Goal: Task Accomplishment & Management: Manage account settings

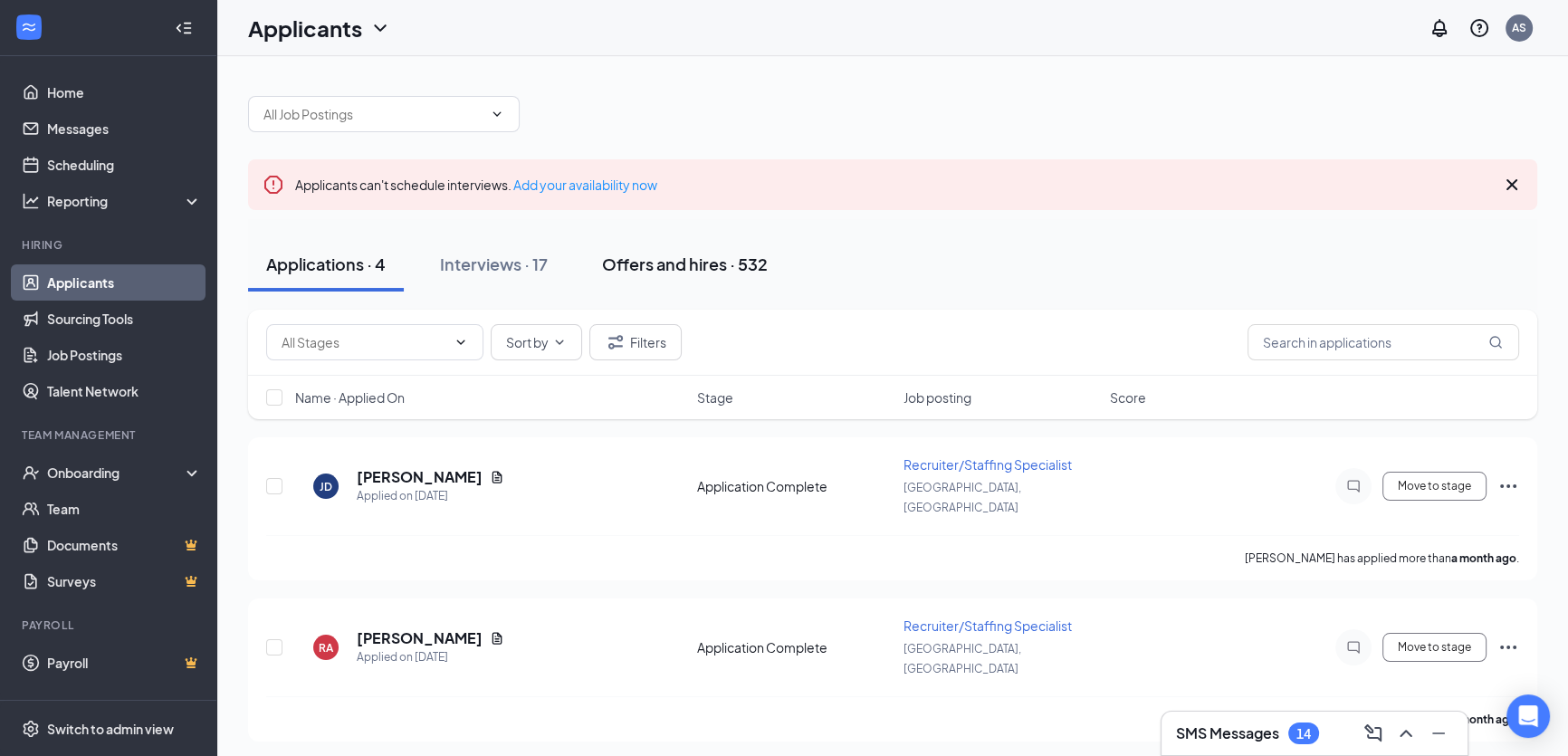
click at [681, 272] on div "Offers and hires · 532" at bounding box center [685, 263] width 165 height 23
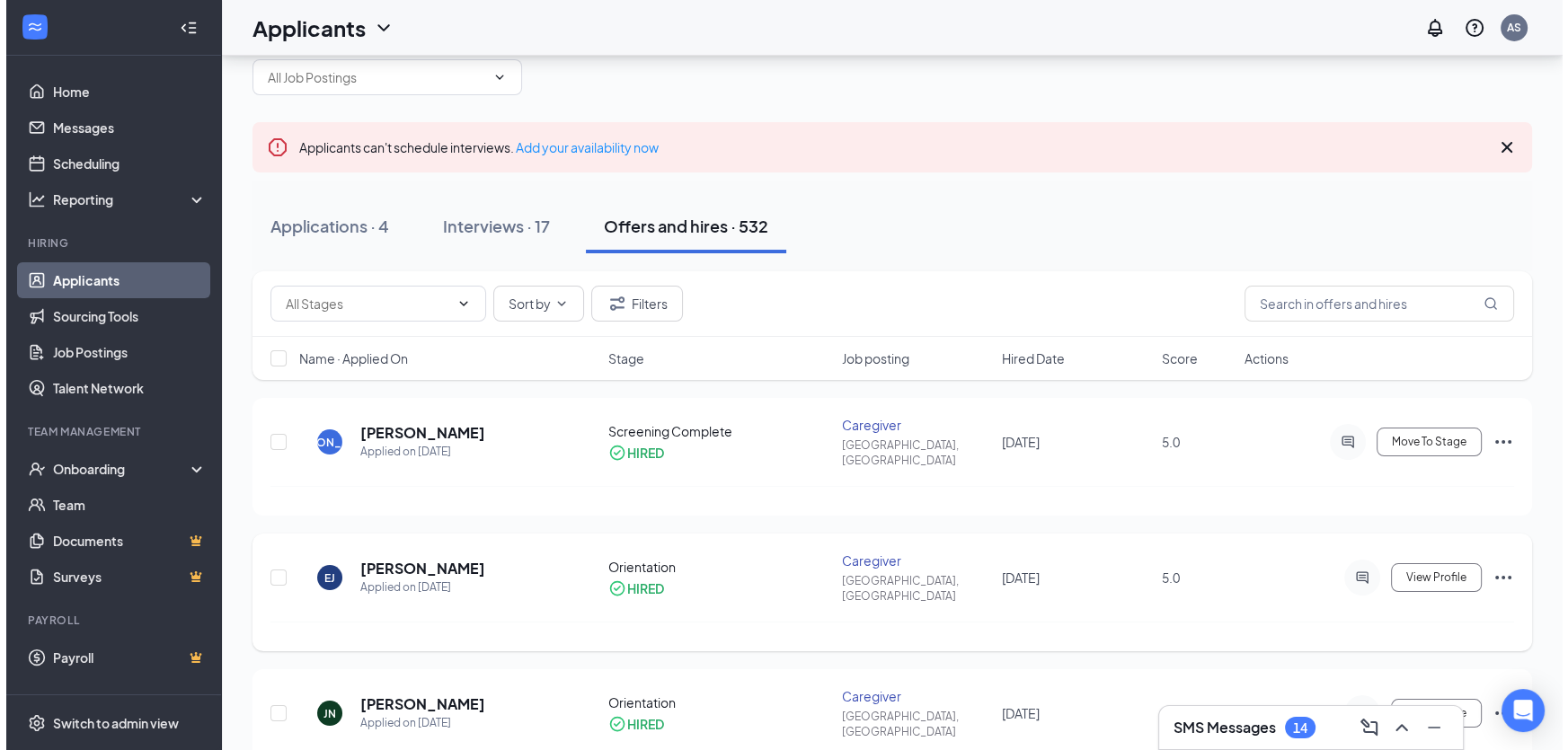
scroll to position [81, 0]
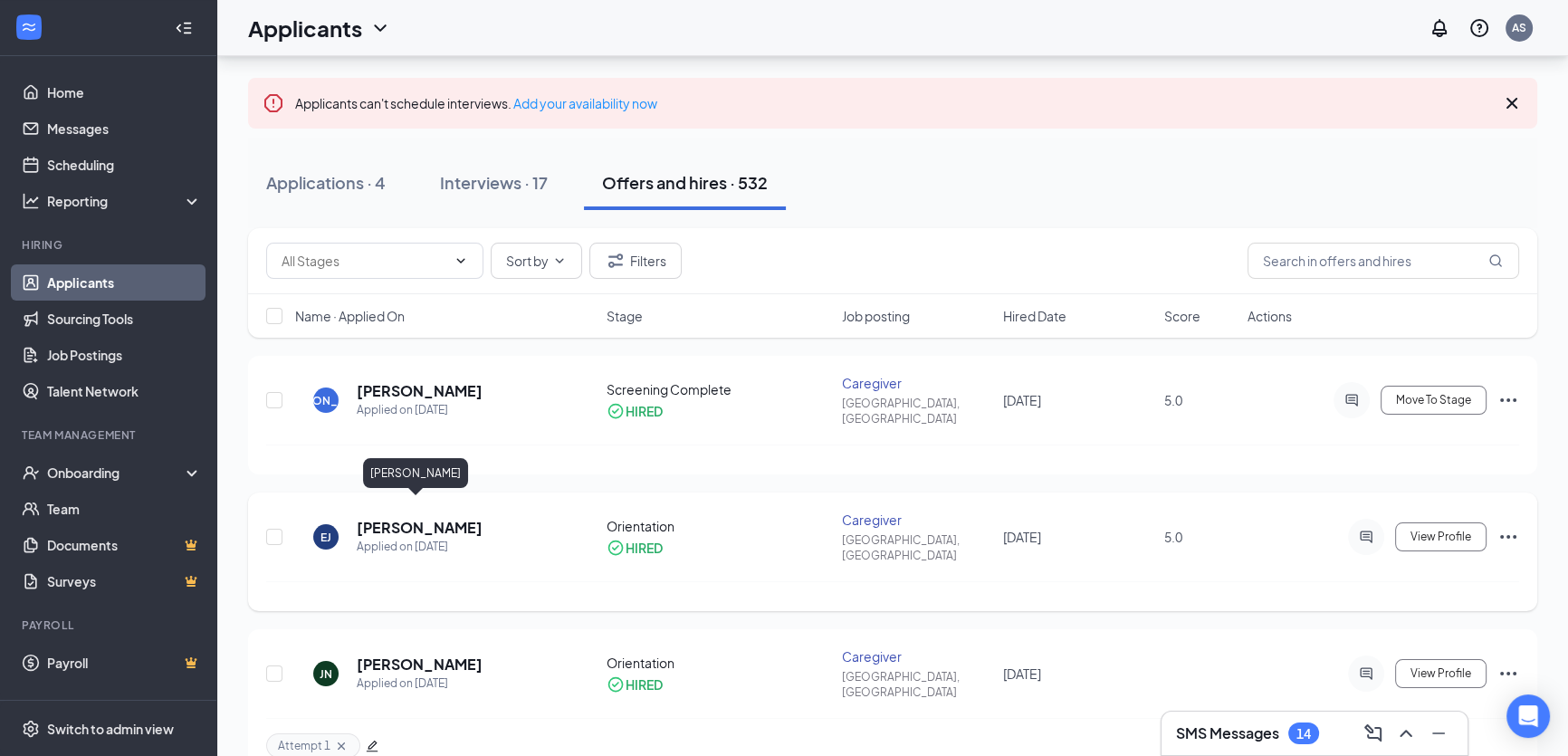
click at [458, 518] on h5 "[PERSON_NAME]" at bounding box center [420, 528] width 126 height 20
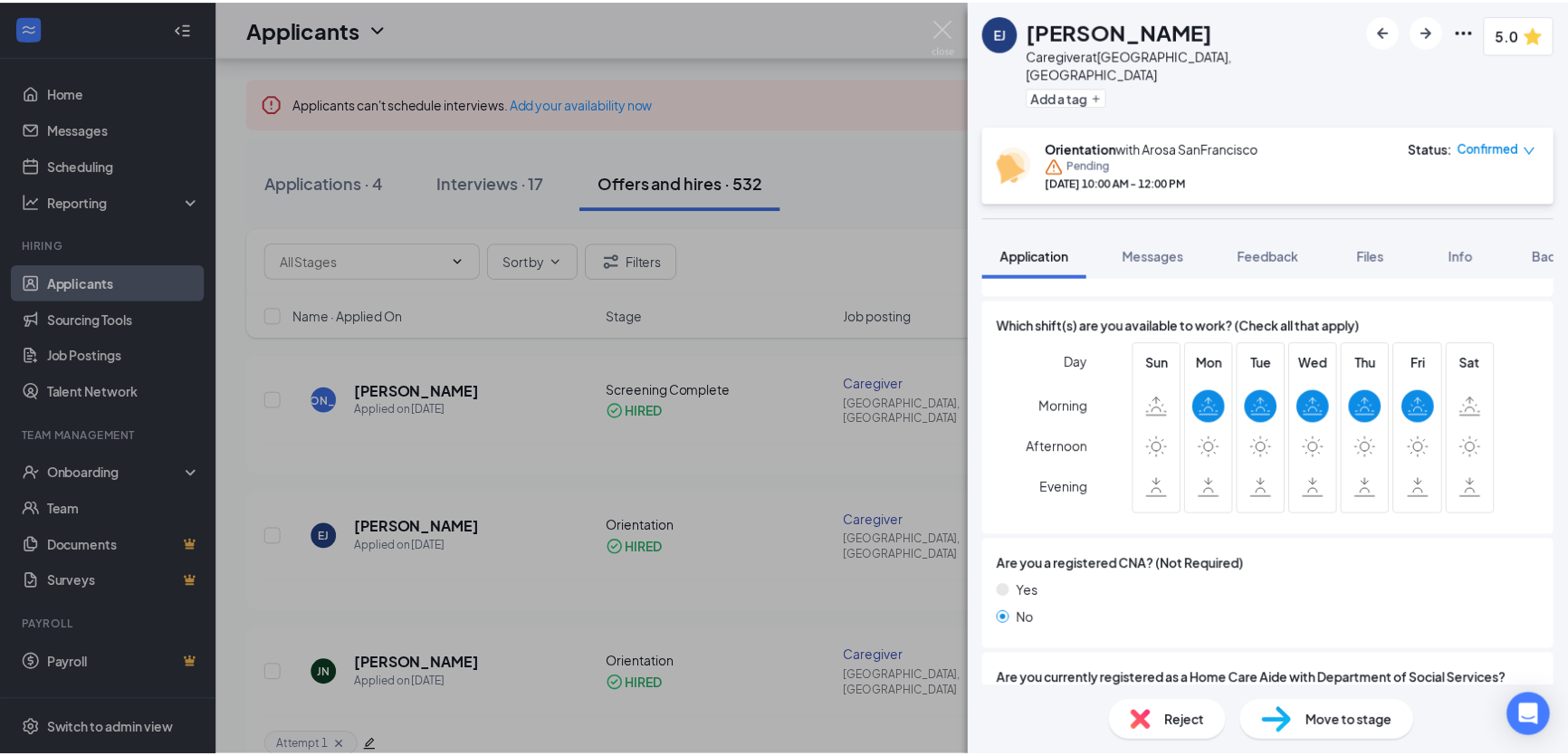
scroll to position [576, 0]
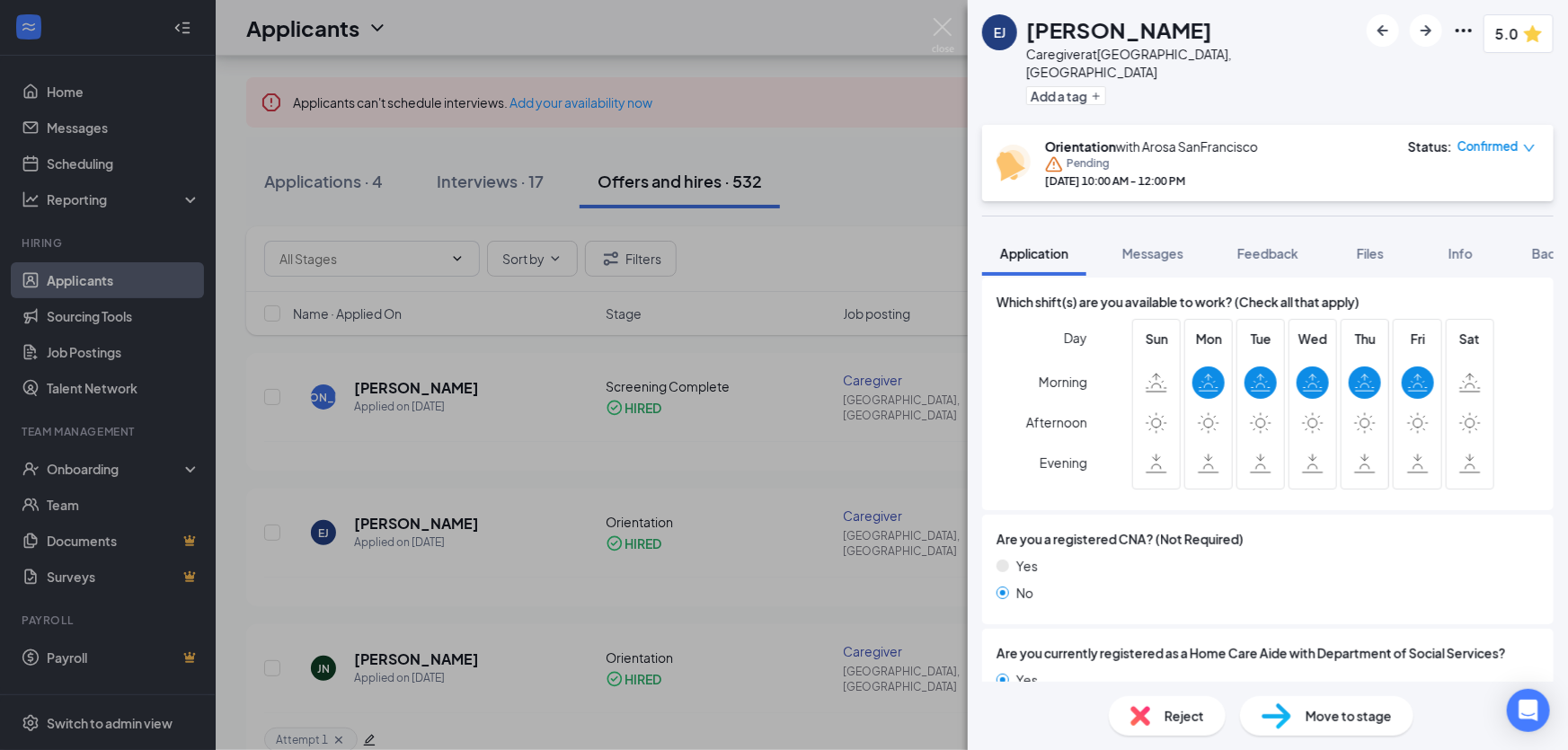
click at [621, 463] on div "[PERSON_NAME] Caregiver at [GEOGRAPHIC_DATA], [GEOGRAPHIC_DATA] Add a tag 5.0 O…" at bounding box center [784, 375] width 1568 height 750
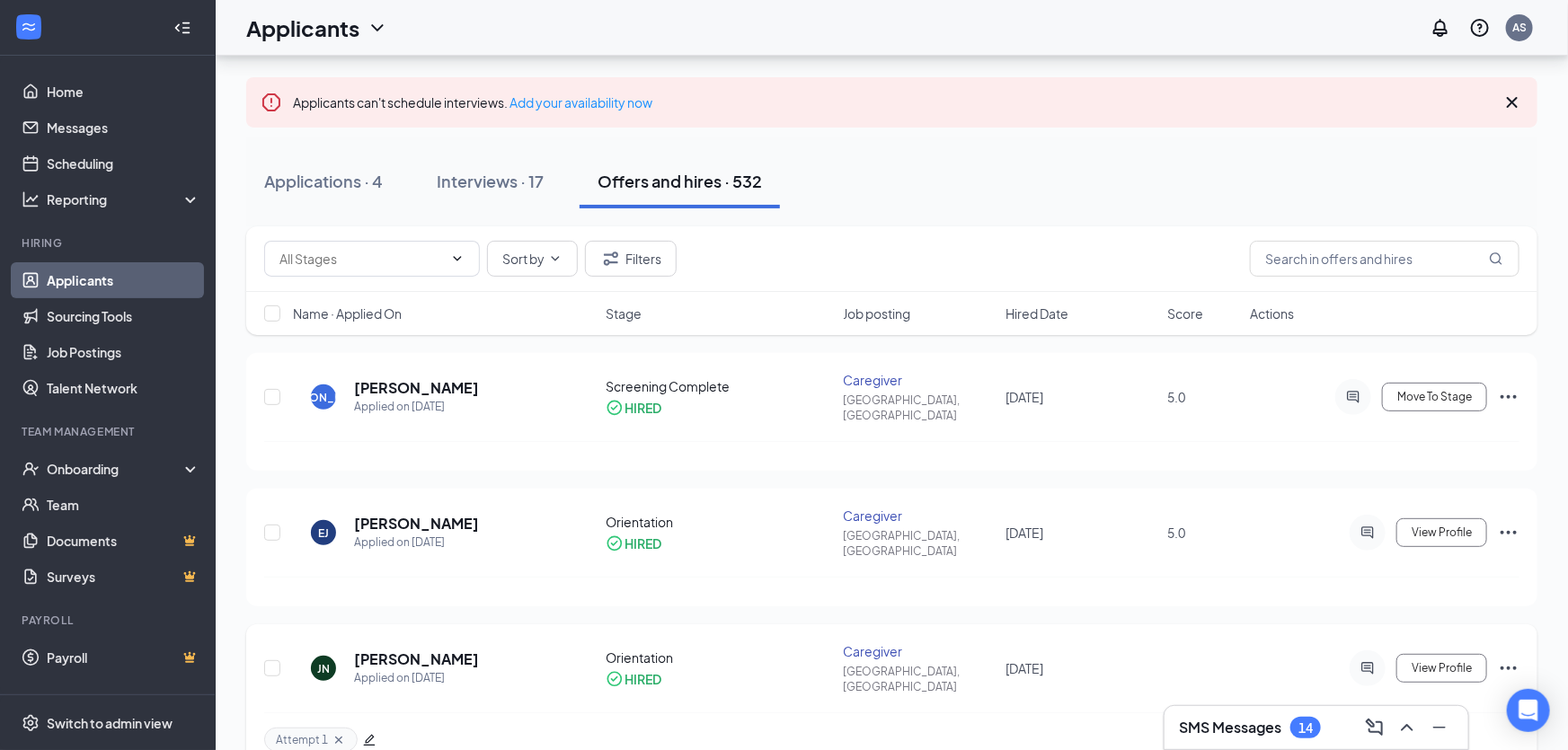
click at [460, 650] on h5 "[PERSON_NAME]" at bounding box center [416, 660] width 125 height 20
click at [464, 627] on div at bounding box center [784, 375] width 1568 height 750
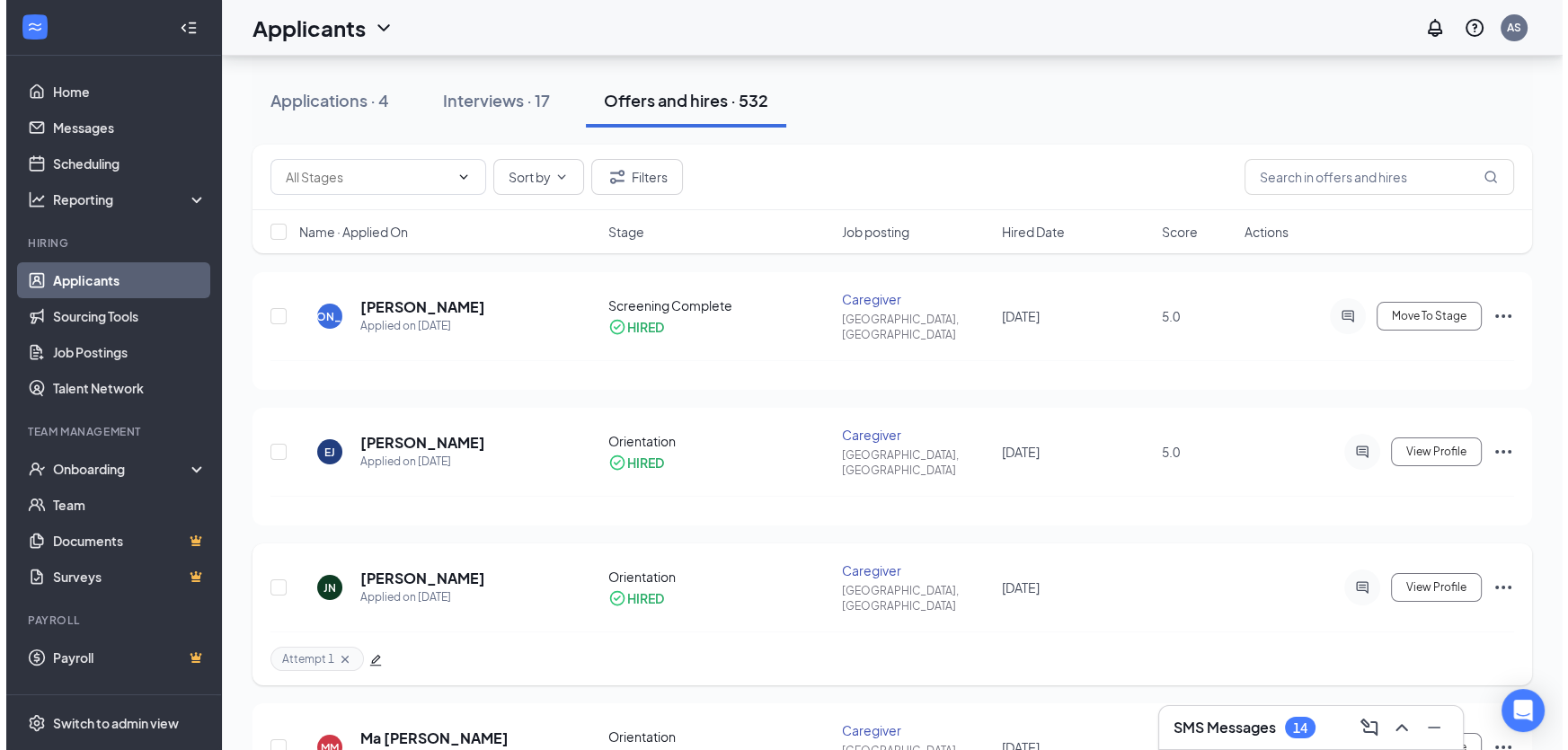
scroll to position [162, 0]
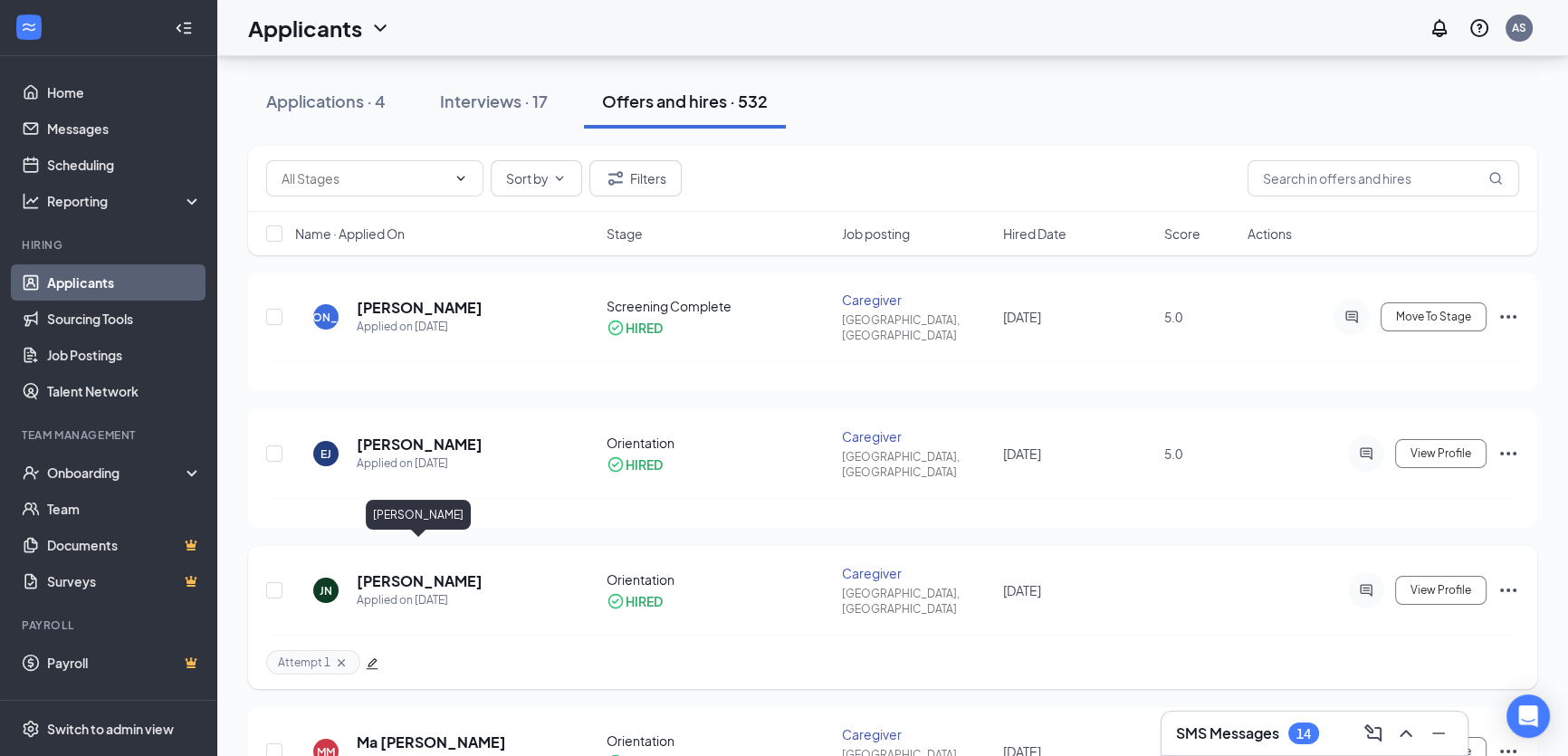
click at [439, 571] on h5 "[PERSON_NAME]" at bounding box center [420, 581] width 126 height 20
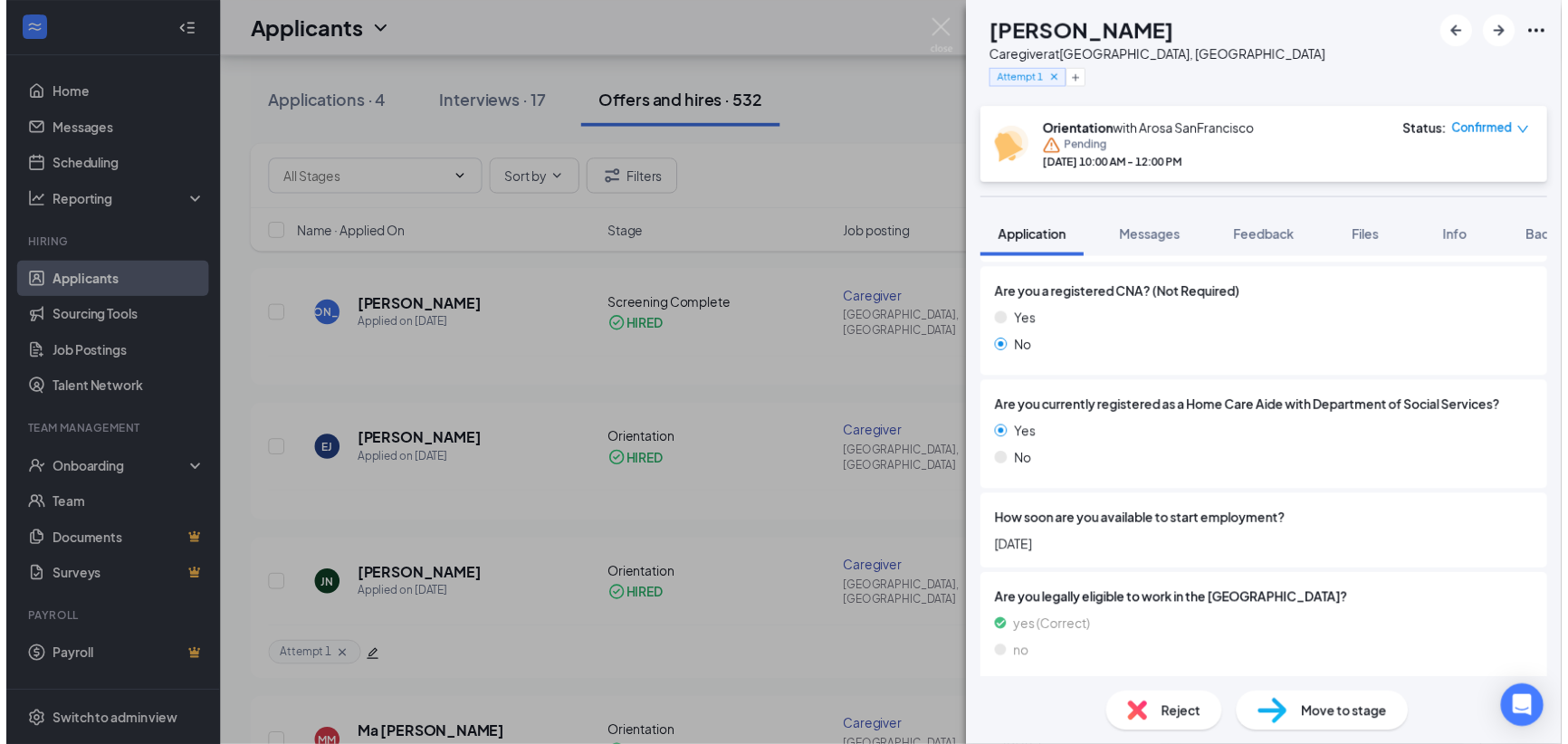
scroll to position [823, 0]
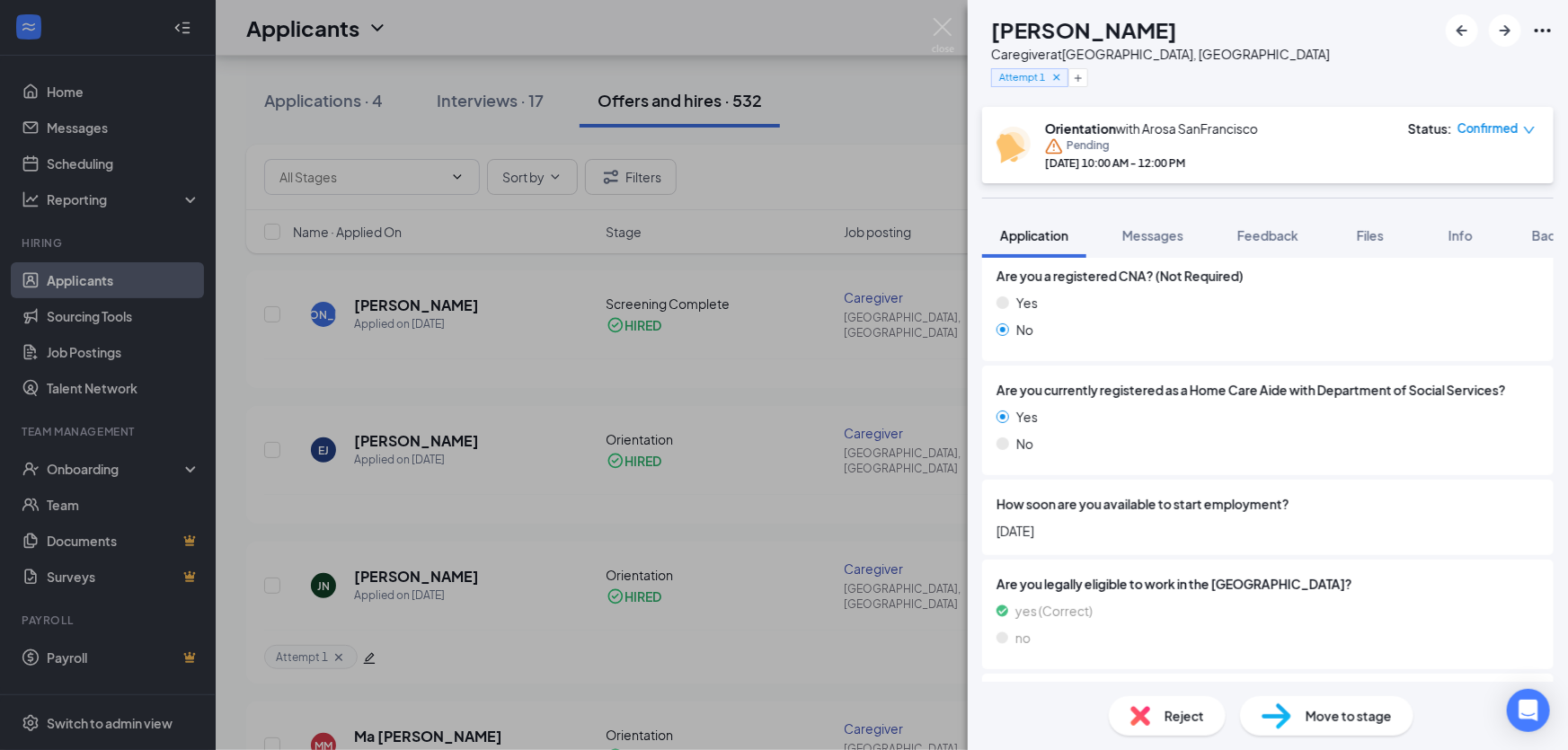
click at [788, 475] on div "JN [PERSON_NAME] Caregiver at [GEOGRAPHIC_DATA], [GEOGRAPHIC_DATA] Attempt 1 Or…" at bounding box center [784, 375] width 1568 height 750
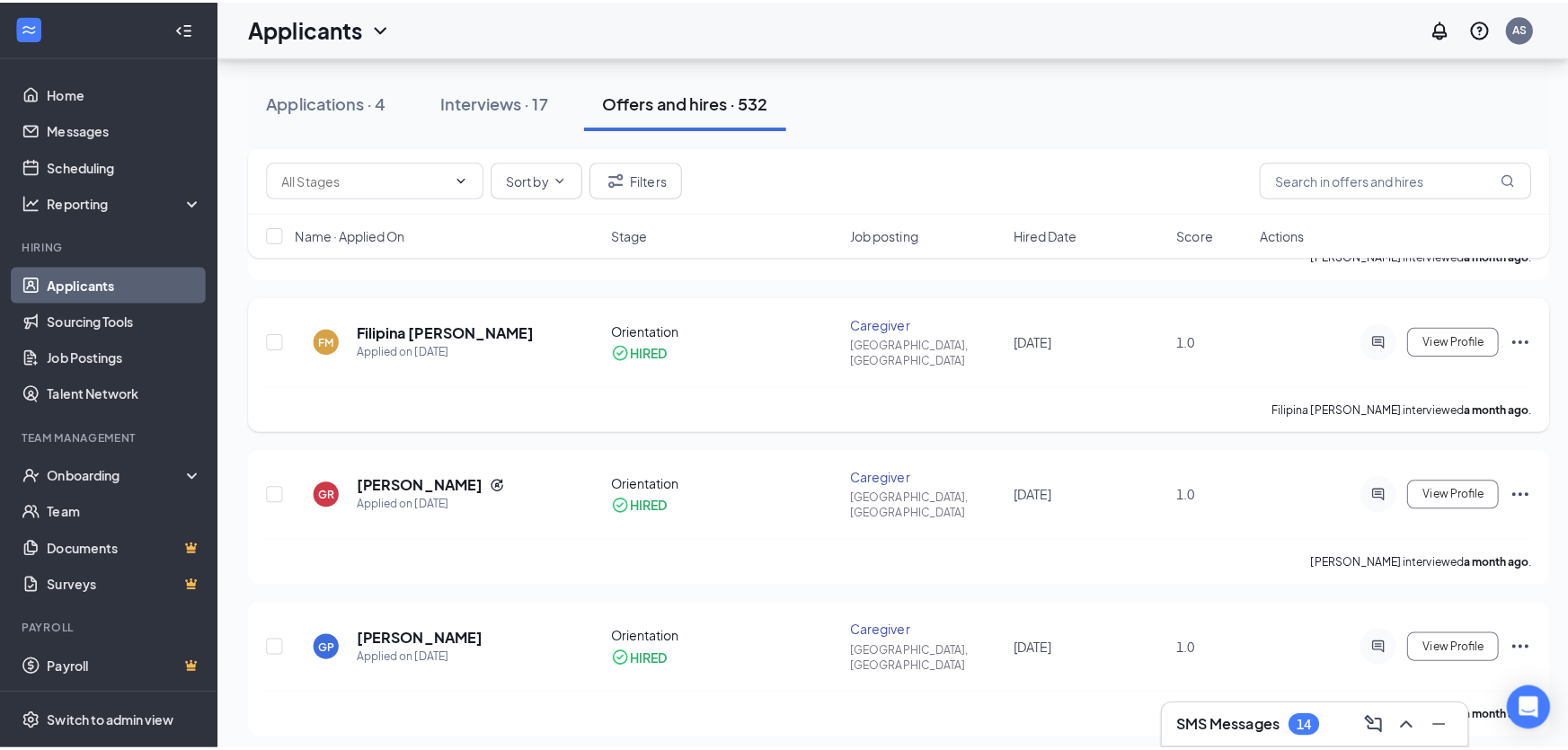
scroll to position [572, 0]
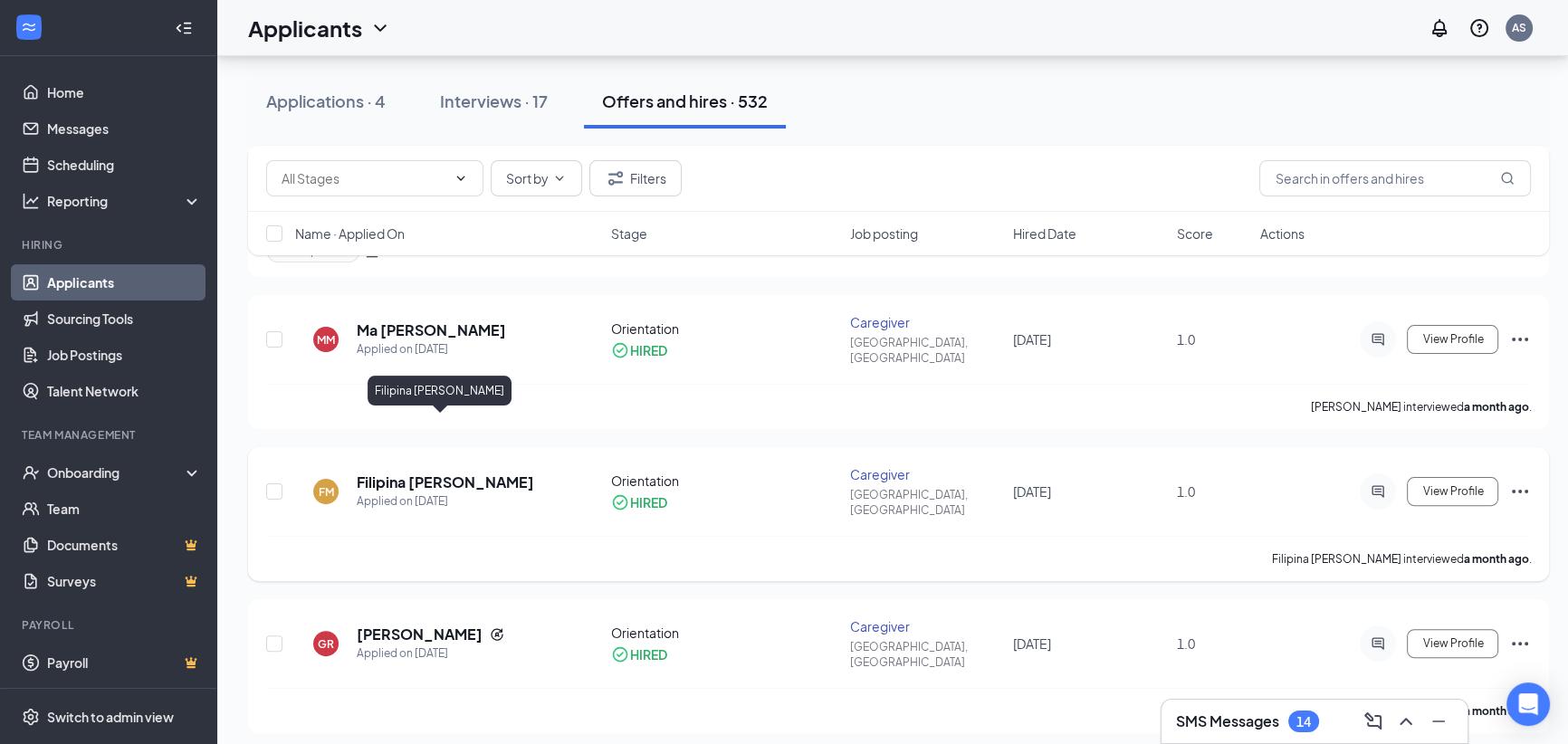
click at [462, 473] on h5 "Filipina [PERSON_NAME]" at bounding box center [446, 483] width 177 height 20
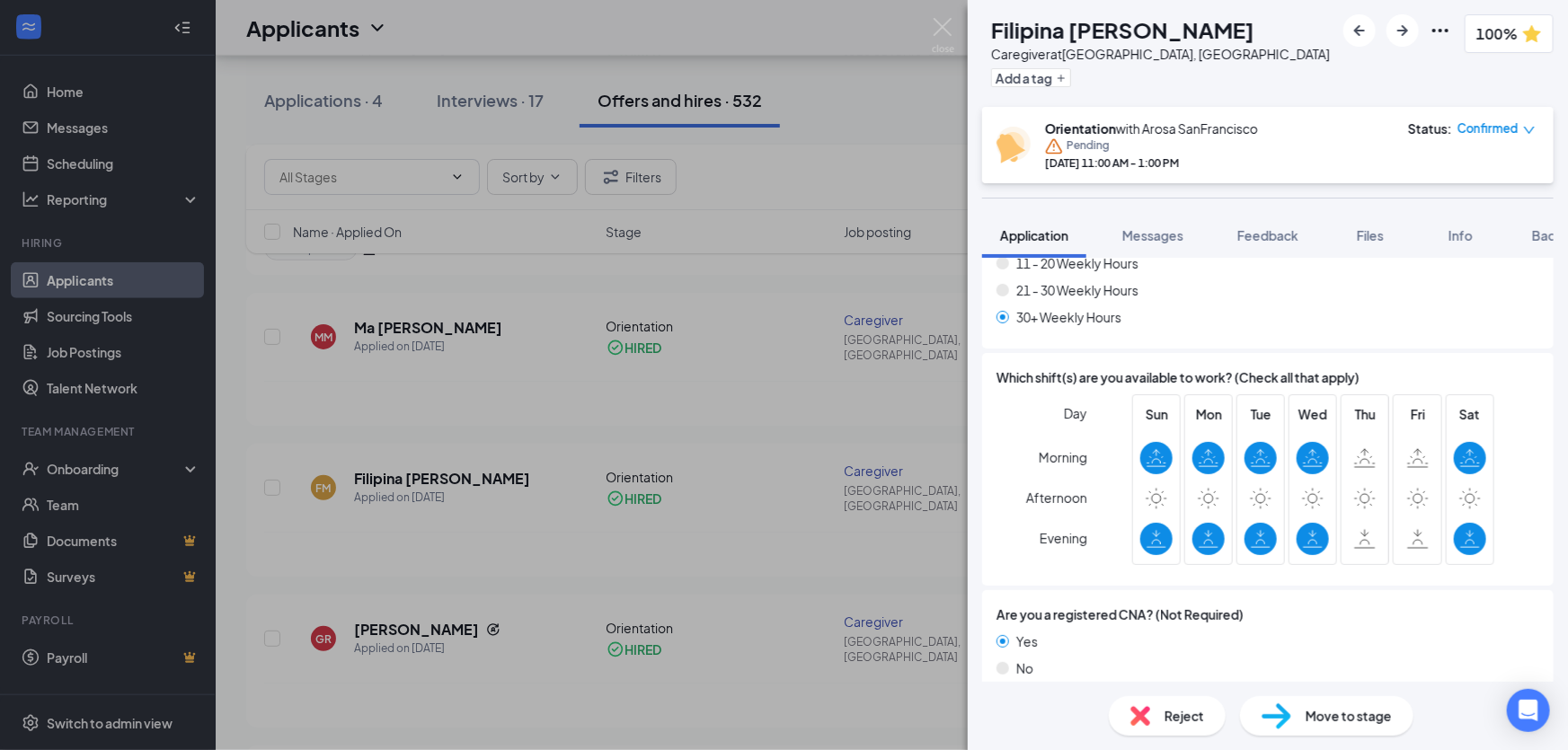
scroll to position [490, 0]
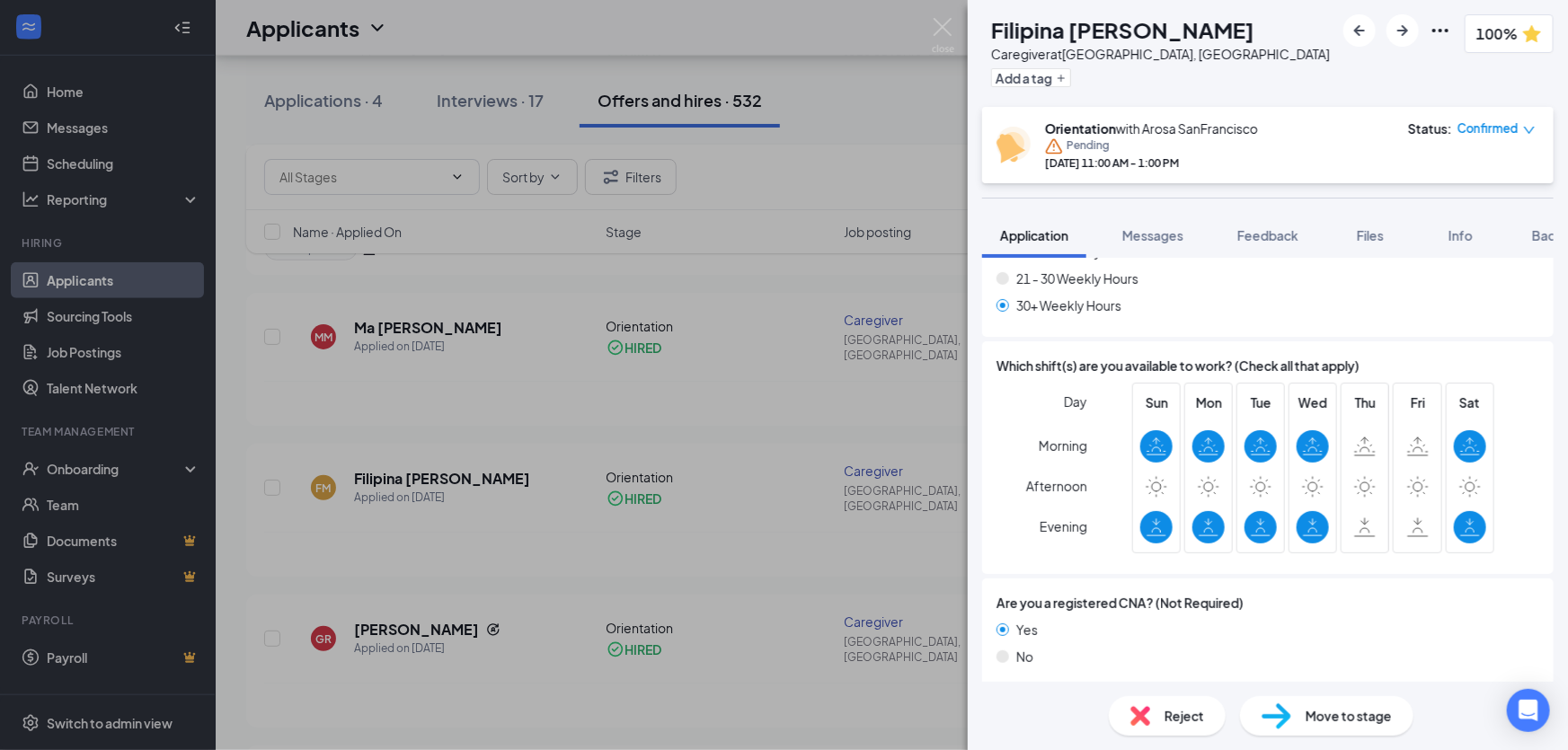
click at [488, 502] on div "FM Filipina [PERSON_NAME] Caregiver at [GEOGRAPHIC_DATA], [GEOGRAPHIC_DATA] Add…" at bounding box center [784, 375] width 1568 height 750
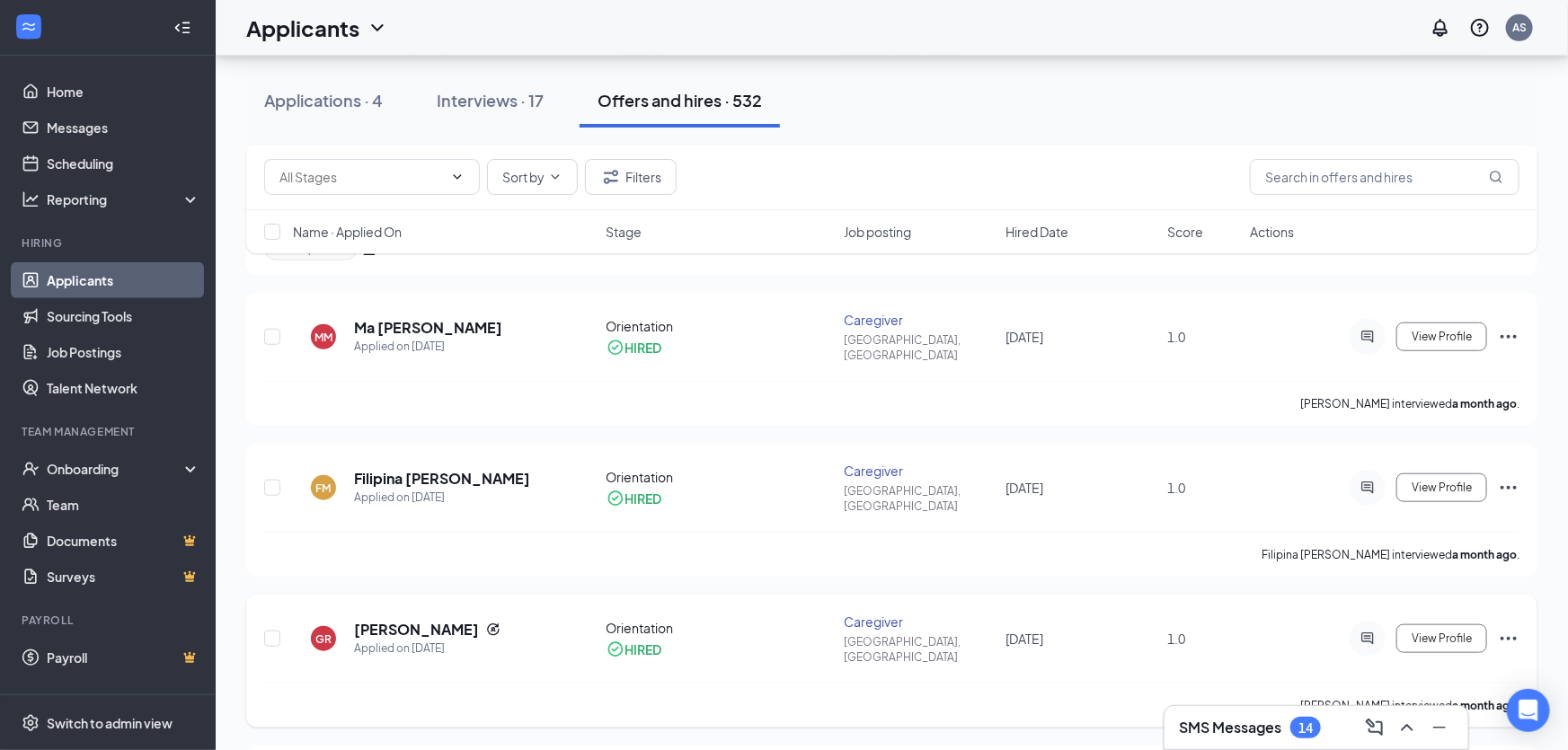
click at [430, 620] on h5 "[PERSON_NAME]" at bounding box center [416, 630] width 125 height 20
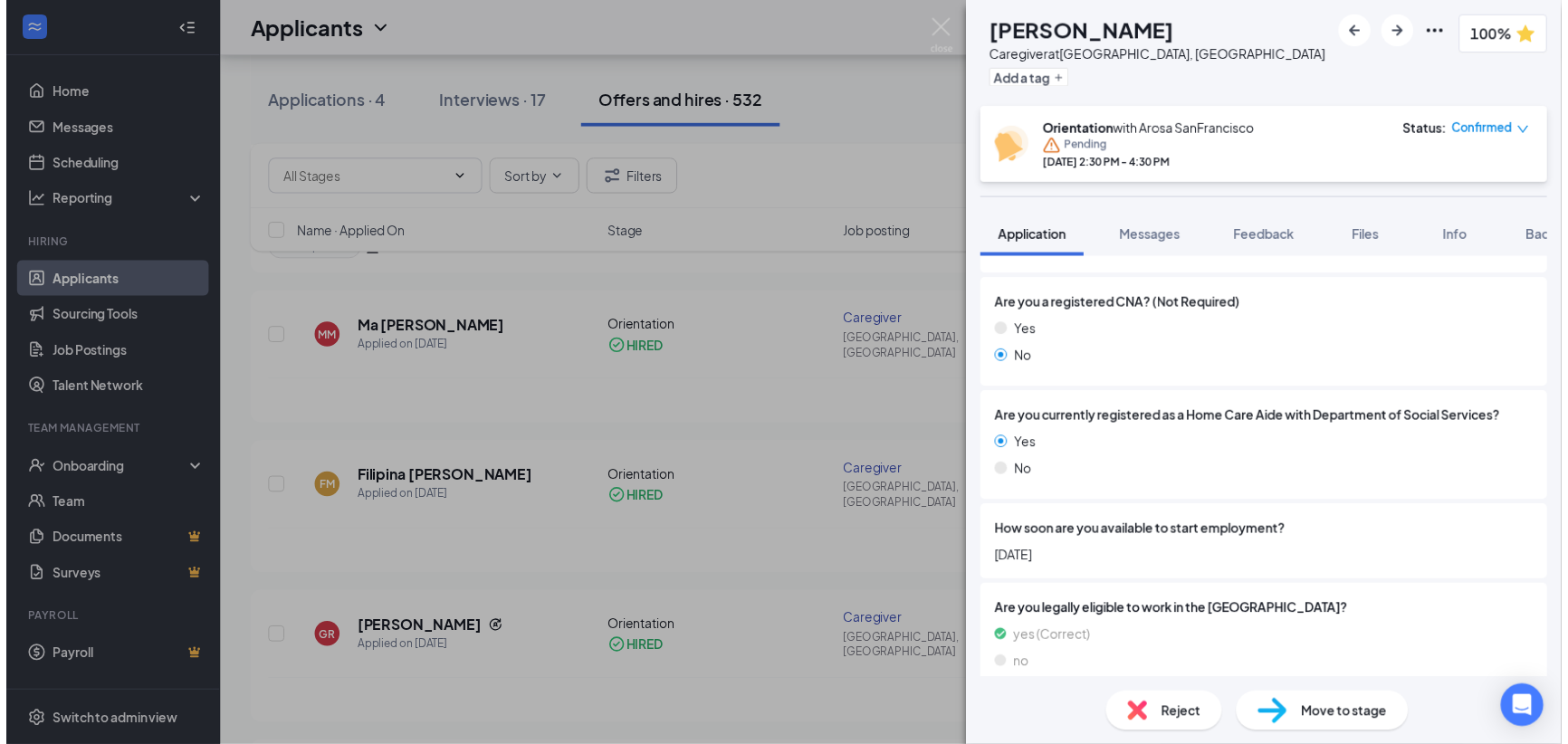
scroll to position [906, 0]
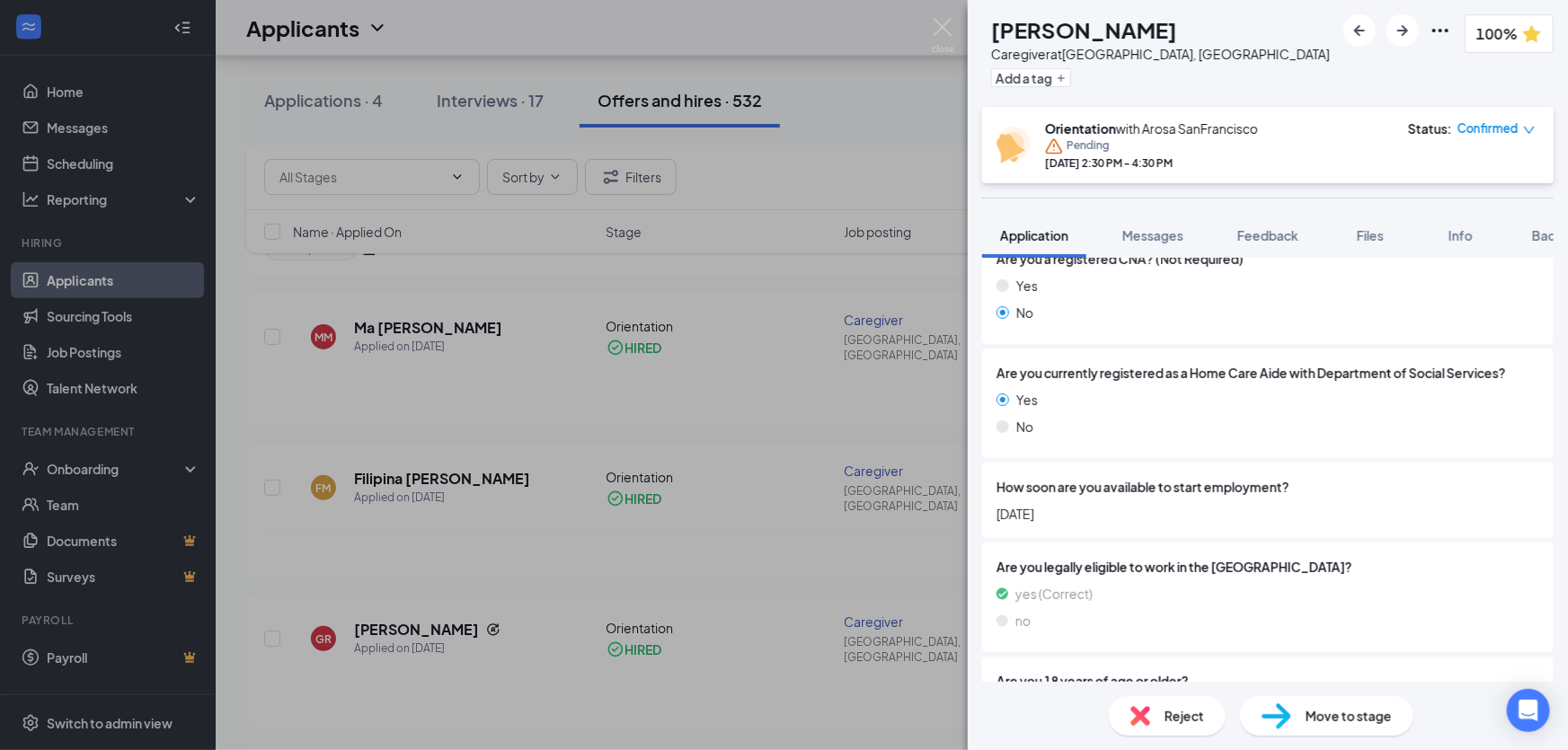
click at [731, 412] on div "GR [PERSON_NAME] Caregiver at [GEOGRAPHIC_DATA], [GEOGRAPHIC_DATA] Add a tag 10…" at bounding box center [784, 375] width 1568 height 750
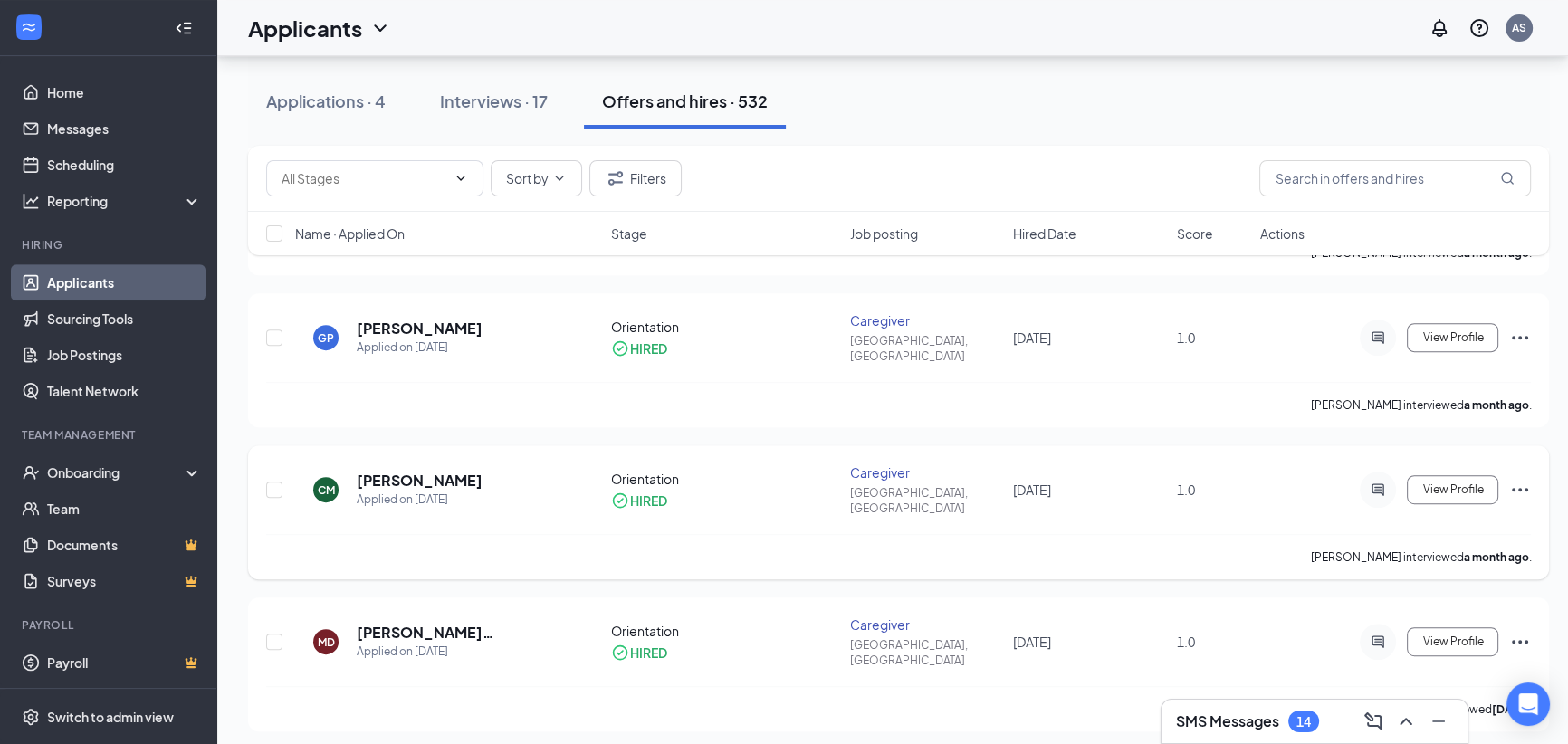
scroll to position [1069, 0]
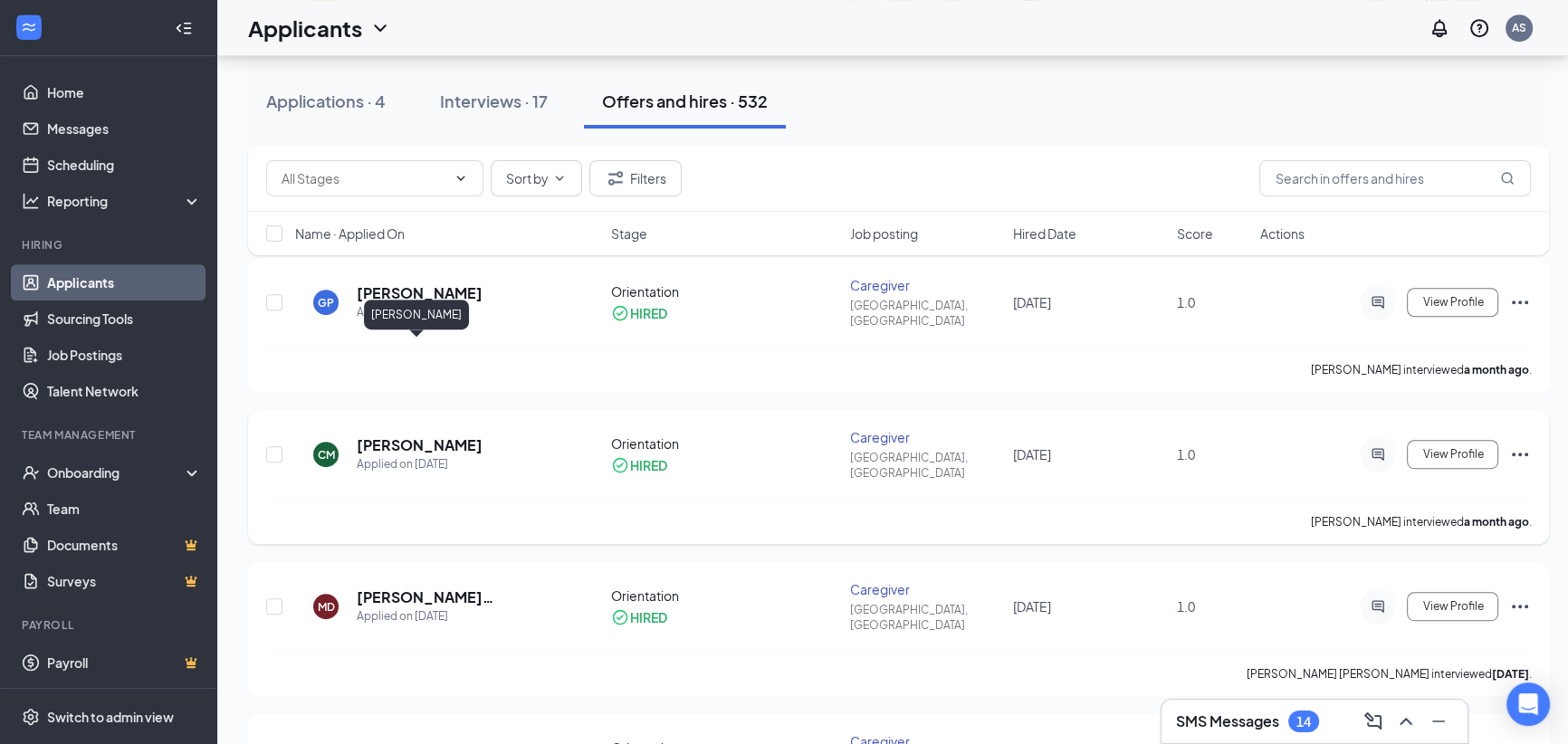
click at [429, 436] on h5 "[PERSON_NAME]" at bounding box center [420, 446] width 126 height 20
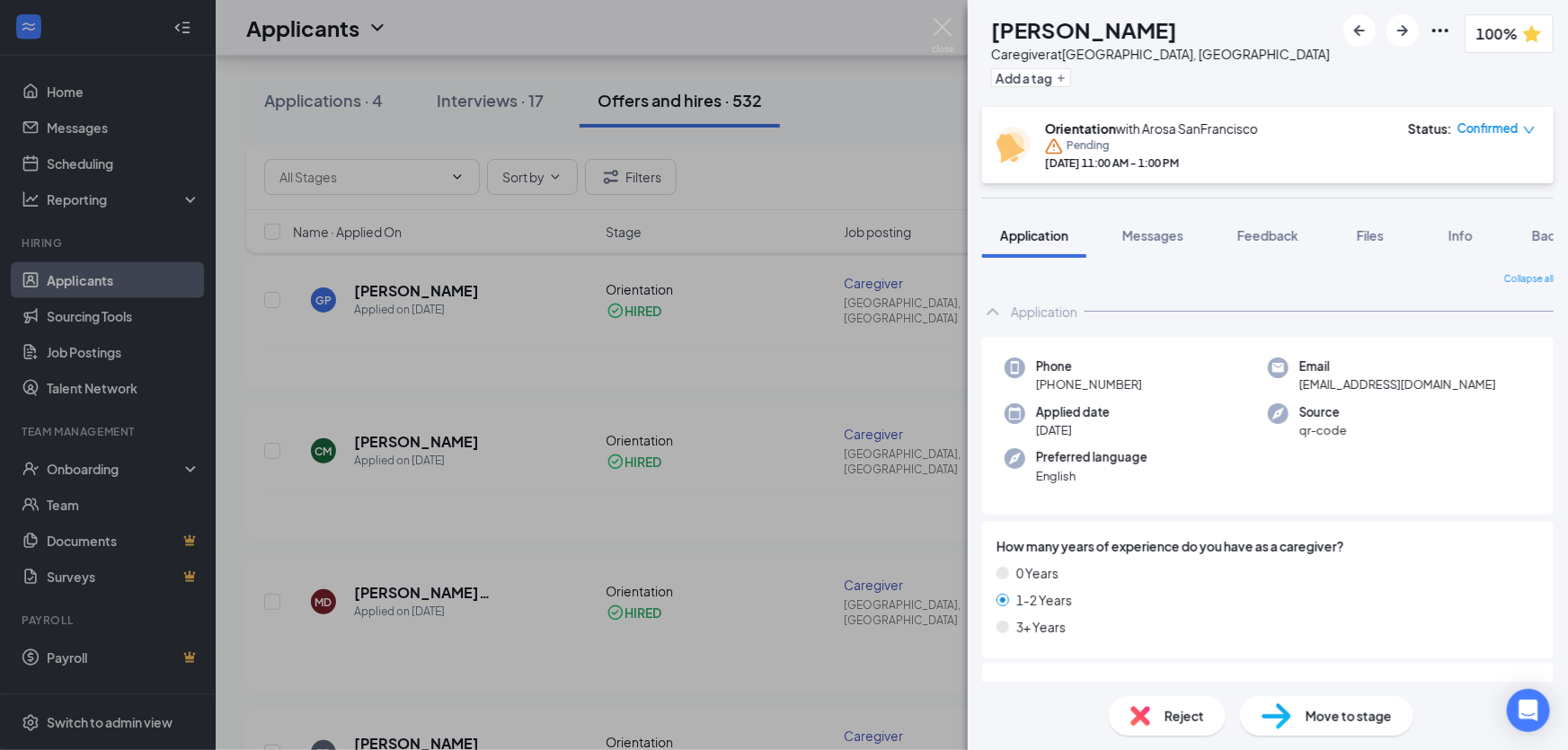
click at [543, 440] on div "CM [PERSON_NAME] Caregiver at [GEOGRAPHIC_DATA], [GEOGRAPHIC_DATA] Add a tag 10…" at bounding box center [784, 375] width 1568 height 750
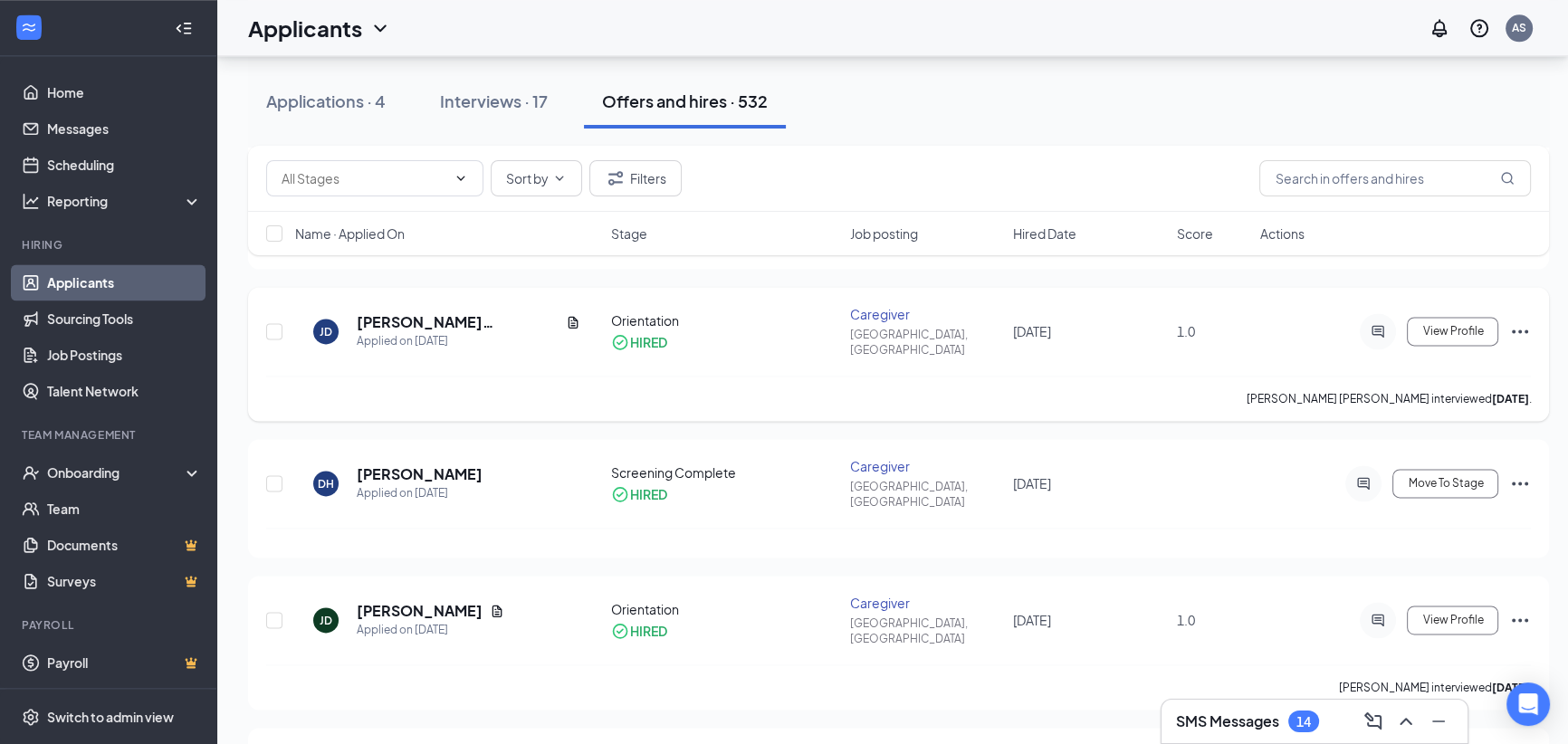
scroll to position [3128, 0]
drag, startPoint x: 578, startPoint y: 446, endPoint x: 538, endPoint y: 514, distance: 78.9
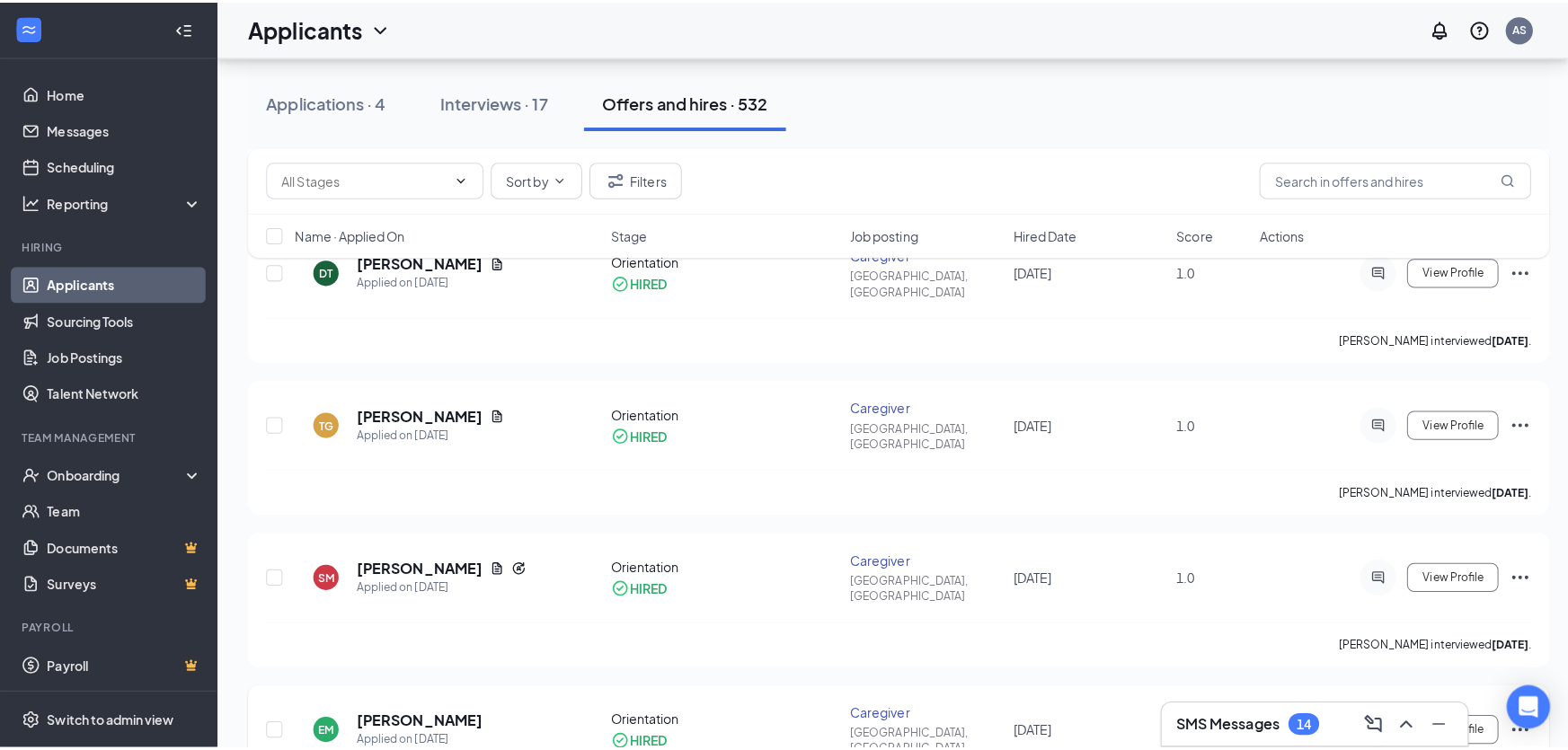
scroll to position [3920, 0]
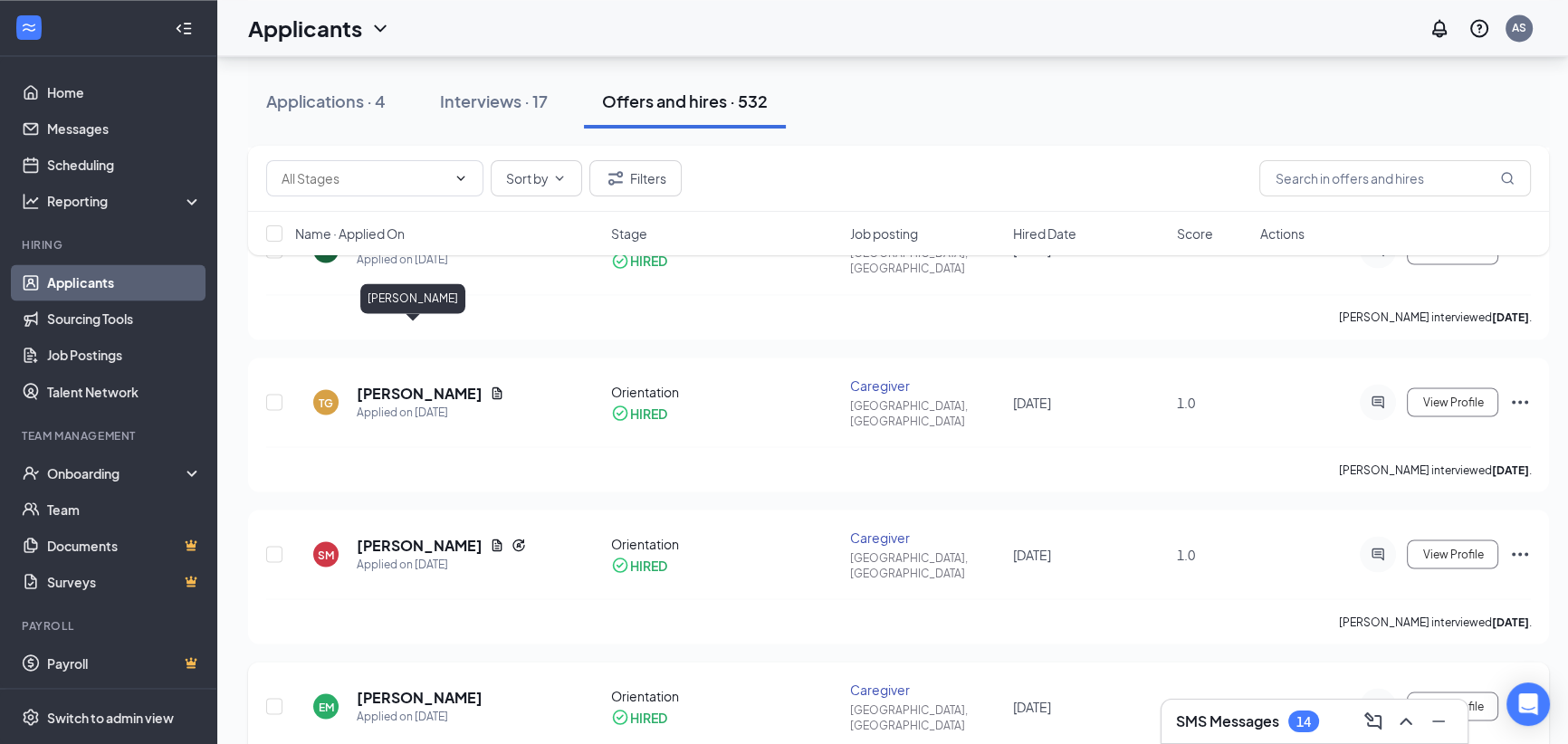
click at [392, 687] on h5 "[PERSON_NAME]" at bounding box center [420, 697] width 126 height 20
